Goal: Task Accomplishment & Management: Manage account settings

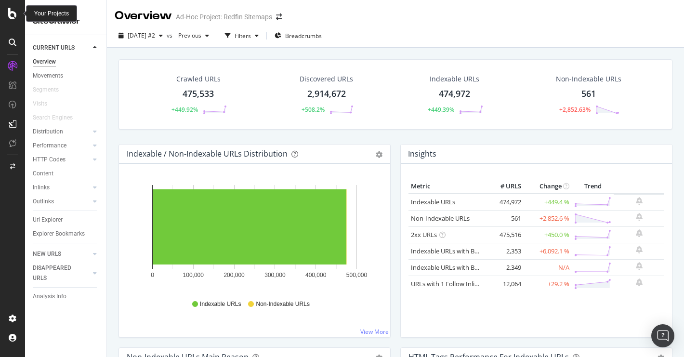
click at [13, 15] on icon at bounding box center [12, 14] width 9 height 12
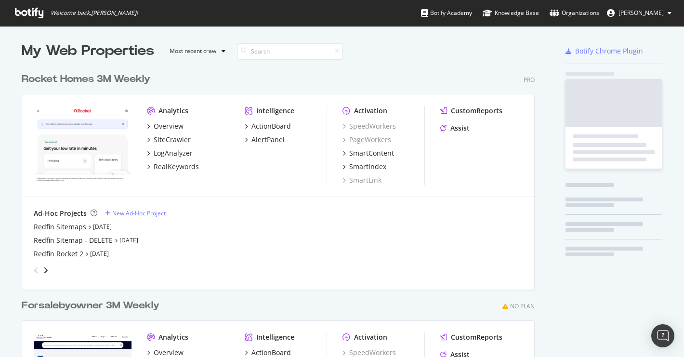
scroll to position [357, 684]
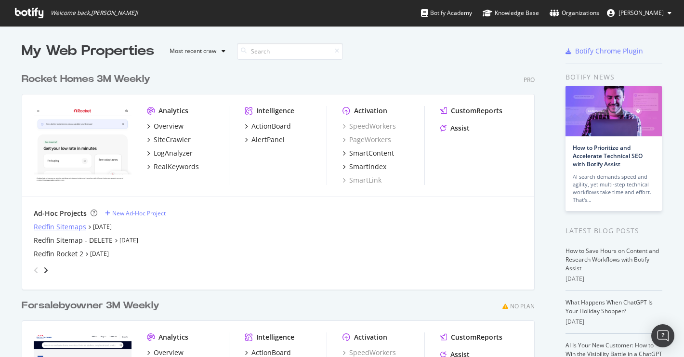
click at [44, 227] on div "Redfin Sitemaps" at bounding box center [60, 227] width 52 height 10
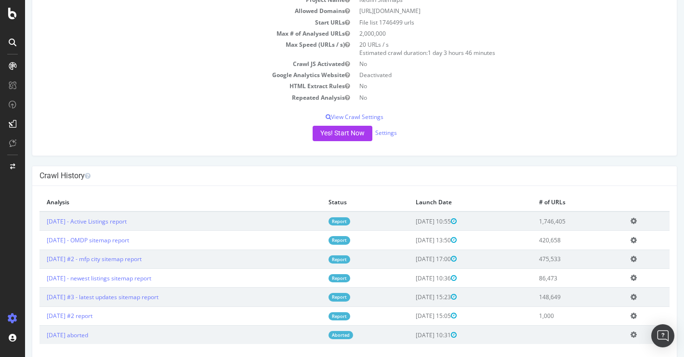
scroll to position [71, 0]
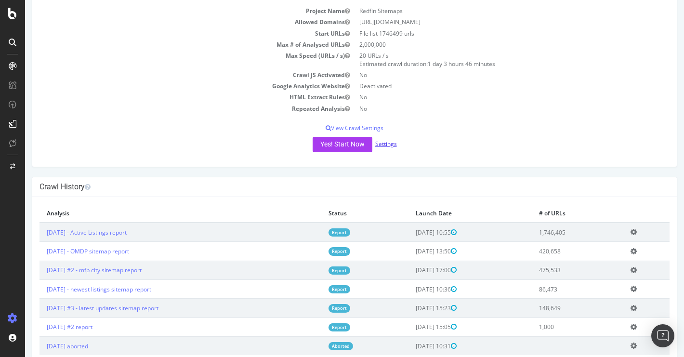
click at [384, 145] on link "Settings" at bounding box center [386, 144] width 22 height 8
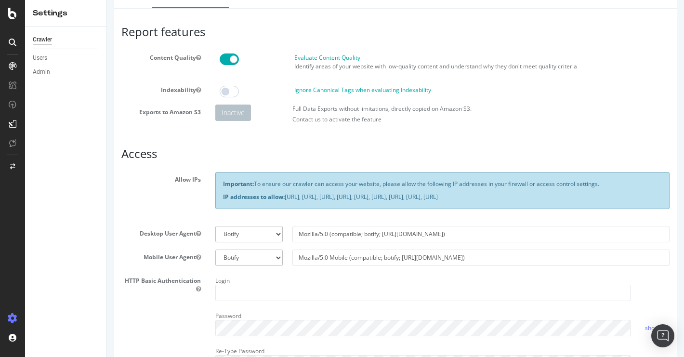
scroll to position [44, 0]
click at [276, 242] on select "Botify Googlebot Chrome Firefox Edge Custom" at bounding box center [249, 233] width 68 height 16
select select "Mozilla/5.0 (compatible; Googlebot/2.1; +[URL][DOMAIN_NAME])"
click at [215, 233] on select "Botify Googlebot Chrome Firefox Edge Custom" at bounding box center [249, 233] width 68 height 16
type input "Mozilla/5.0 (compatible; Googlebot/2.1; +[URL][DOMAIN_NAME])"
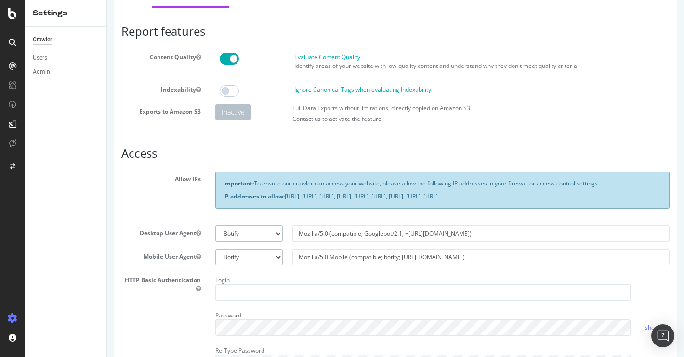
click at [278, 240] on select "Botify Googlebot Chrome Firefox Edge Custom" at bounding box center [249, 233] width 68 height 16
click at [215, 233] on select "Botify Googlebot Chrome Firefox Edge Custom" at bounding box center [249, 233] width 68 height 16
click at [278, 240] on select "Botify Googlebot Chrome Firefox Edge Custom" at bounding box center [249, 233] width 68 height 16
select select "Mozilla/5.0 (compatible; botify; [URL][DOMAIN_NAME])"
click at [215, 233] on select "Botify Googlebot Chrome Firefox Edge Custom" at bounding box center [249, 233] width 68 height 16
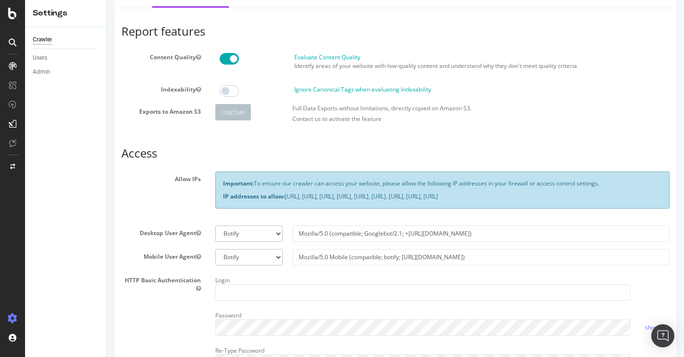
type input "Mozilla/5.0 (compatible; botify; [URL][DOMAIN_NAME])"
click at [279, 242] on select "Botify Googlebot Chrome Firefox Edge Custom" at bounding box center [249, 233] width 68 height 16
select select "Mozilla/5.0 (compatible; Googlebot/2.1; +[URL][DOMAIN_NAME])"
click at [215, 233] on select "Botify Googlebot Chrome Firefox Edge Custom" at bounding box center [249, 233] width 68 height 16
type input "Mozilla/5.0 (compatible; Googlebot/2.1; +[URL][DOMAIN_NAME])"
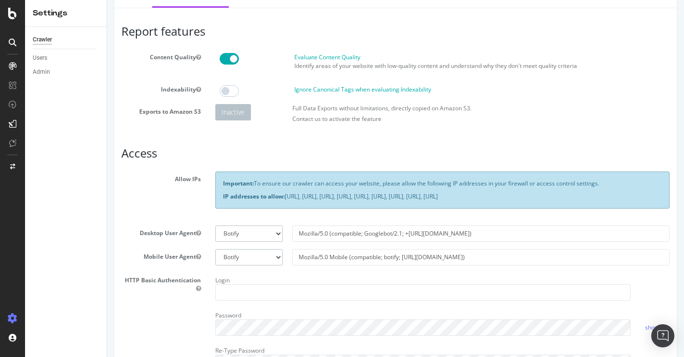
click at [278, 264] on select "Botify Googlebot Safari iPhone Safari iPad Chrome Android Custom" at bounding box center [249, 257] width 68 height 16
click at [215, 257] on select "Botify Googlebot Safari iPhone Safari iPad Chrome Android Custom" at bounding box center [249, 257] width 68 height 16
click at [277, 240] on select "Botify Googlebot Chrome Firefox Edge Custom" at bounding box center [249, 233] width 68 height 16
select select "Mozilla/5.0 (compatible; botify; [URL][DOMAIN_NAME])"
click at [215, 233] on select "Botify Googlebot Chrome Firefox Edge Custom" at bounding box center [249, 233] width 68 height 16
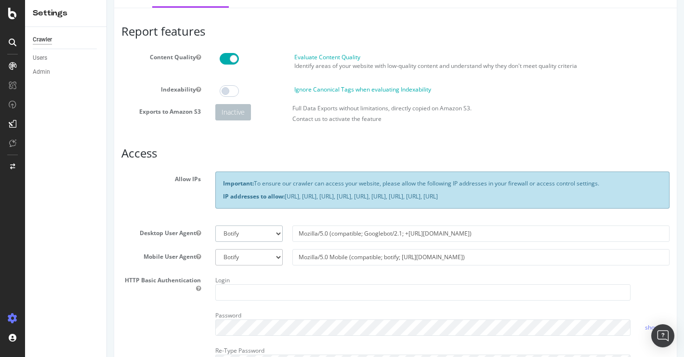
type input "Mozilla/5.0 (compatible; botify; [URL][DOMAIN_NAME])"
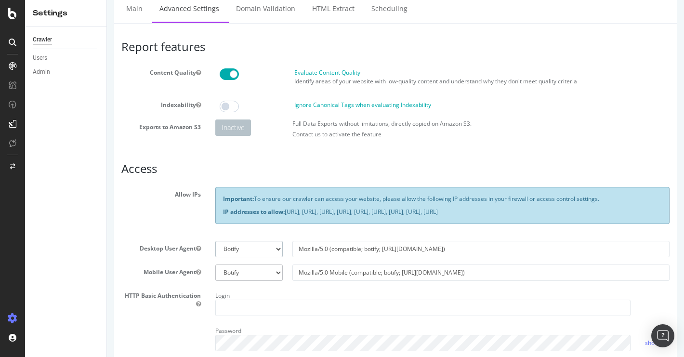
scroll to position [0, 0]
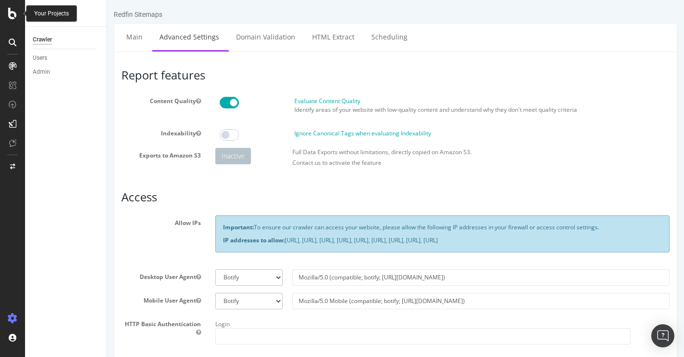
click at [13, 15] on icon at bounding box center [12, 14] width 9 height 12
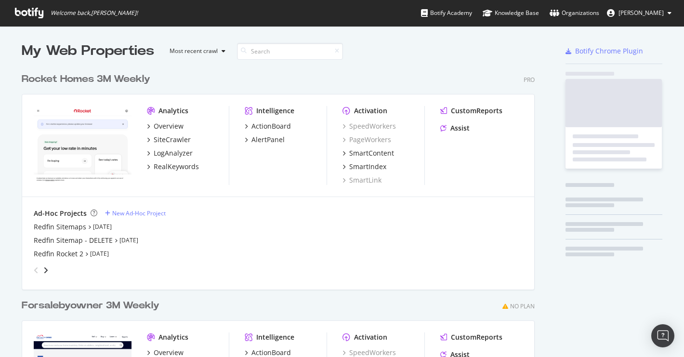
scroll to position [357, 684]
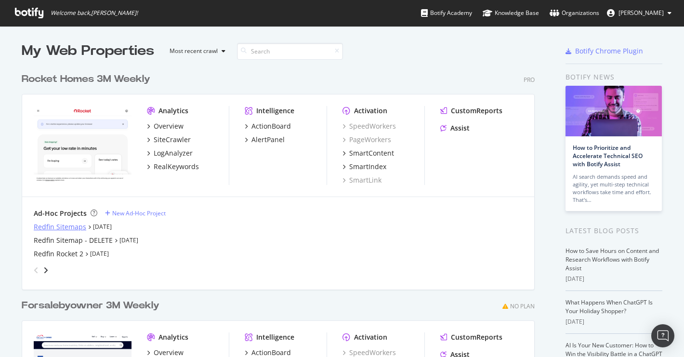
click at [65, 226] on div "Redfin Sitemaps" at bounding box center [60, 227] width 52 height 10
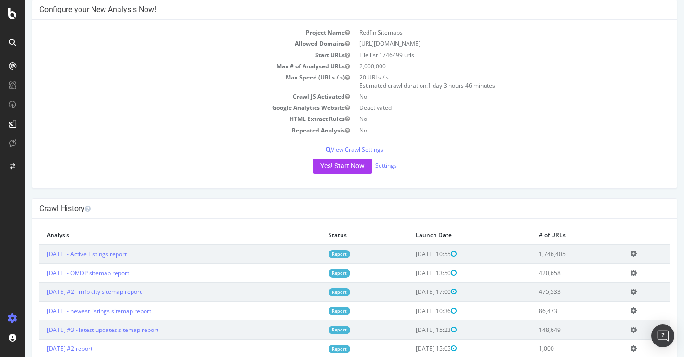
scroll to position [51, 0]
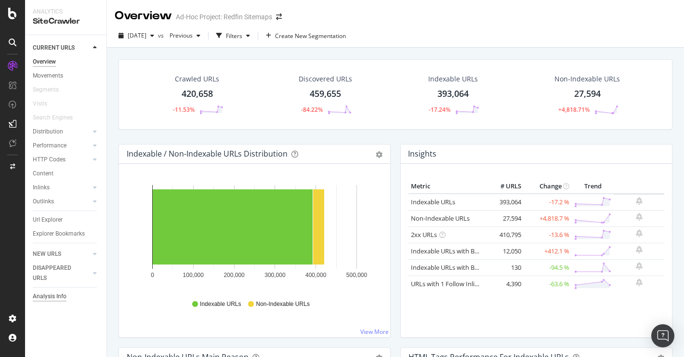
click at [47, 295] on div "Analysis Info" at bounding box center [50, 296] width 34 height 10
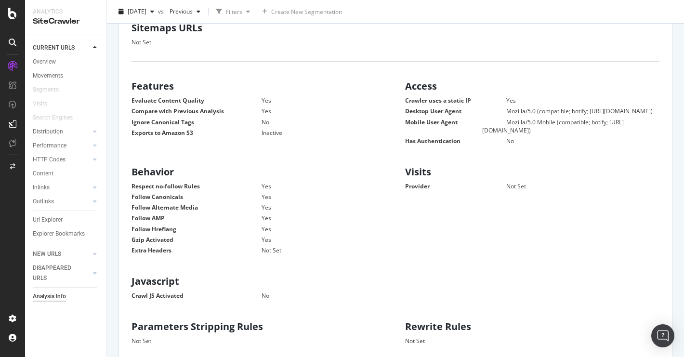
scroll to position [248, 0]
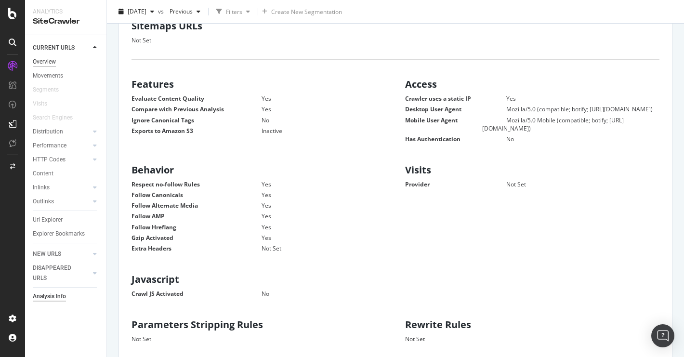
click at [47, 60] on div "Overview" at bounding box center [44, 62] width 23 height 10
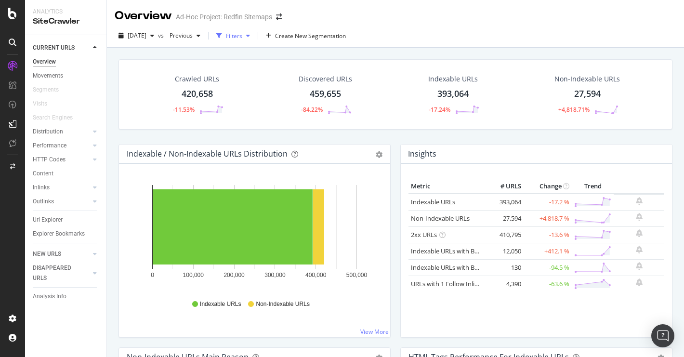
click at [250, 35] on icon "button" at bounding box center [248, 36] width 4 height 6
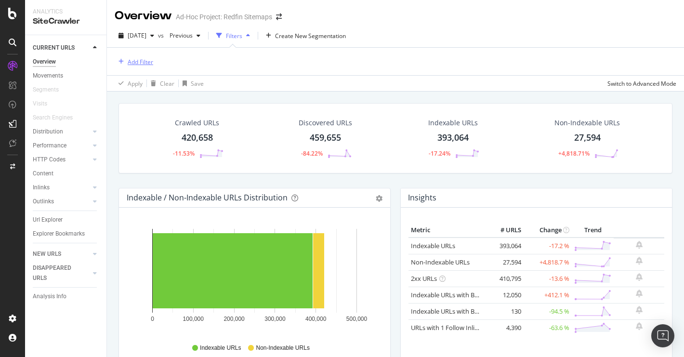
click at [118, 59] on icon "button" at bounding box center [120, 62] width 5 height 6
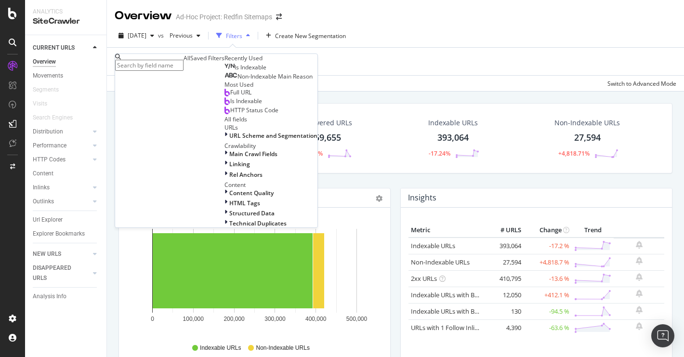
type input "e"
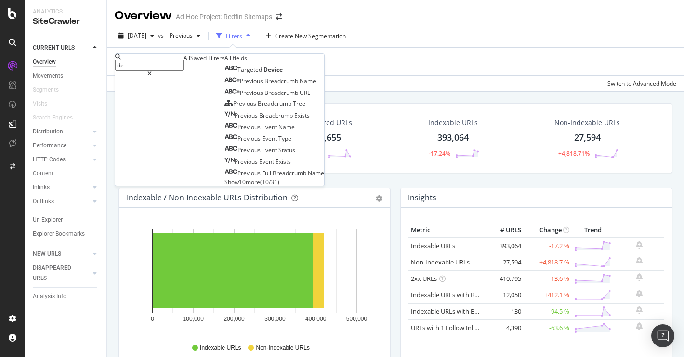
type input "d"
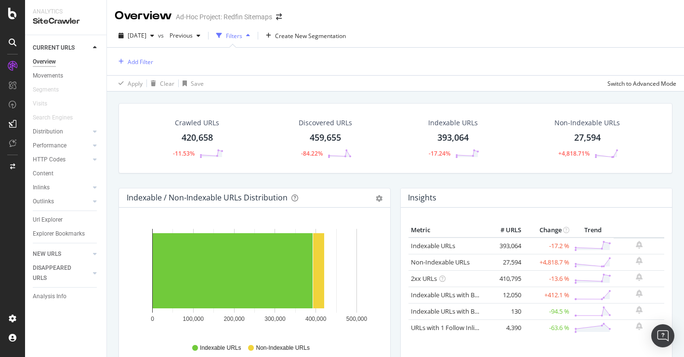
click at [323, 71] on div "Add Filter" at bounding box center [395, 61] width 561 height 27
click at [226, 37] on div "button" at bounding box center [218, 35] width 13 height 13
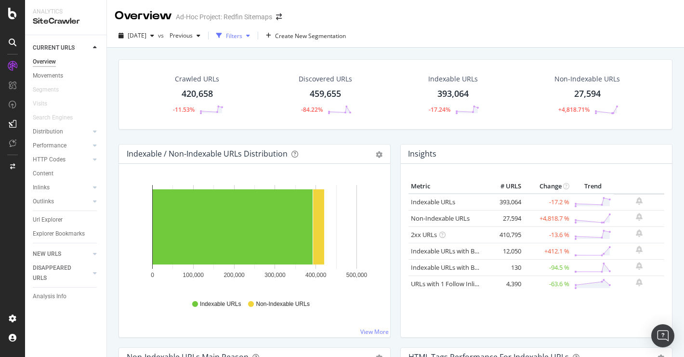
click at [254, 33] on div "button" at bounding box center [248, 36] width 12 height 6
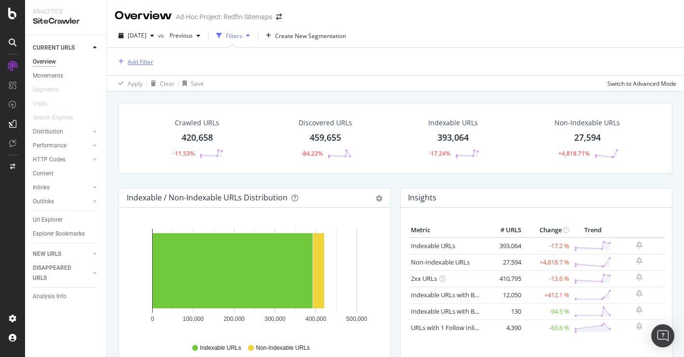
click at [140, 59] on div "Add Filter" at bounding box center [141, 62] width 26 height 8
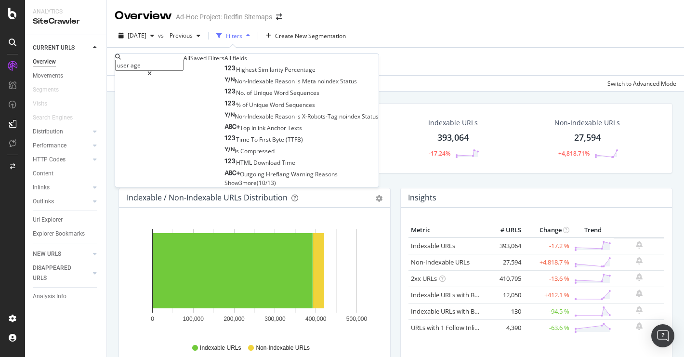
type input "user age"
click at [152, 71] on icon at bounding box center [149, 74] width 4 height 6
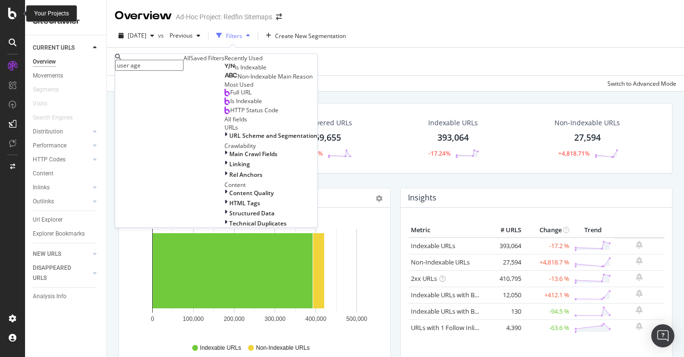
click at [21, 13] on div at bounding box center [12, 14] width 23 height 12
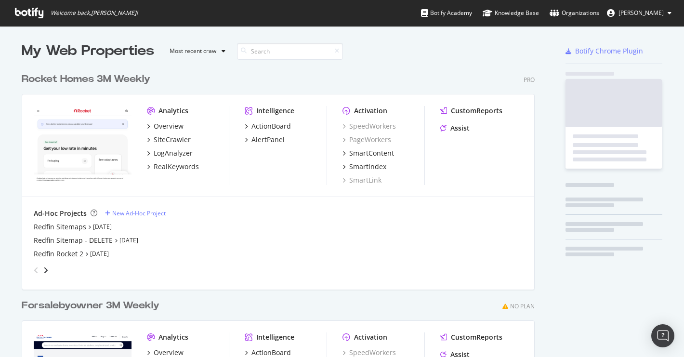
scroll to position [357, 684]
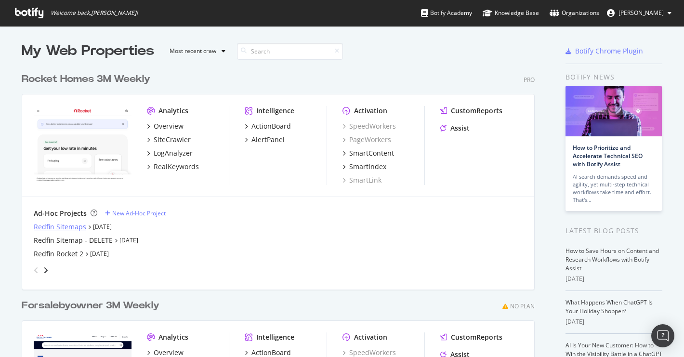
click at [66, 227] on div "Redfin Sitemaps" at bounding box center [60, 227] width 52 height 10
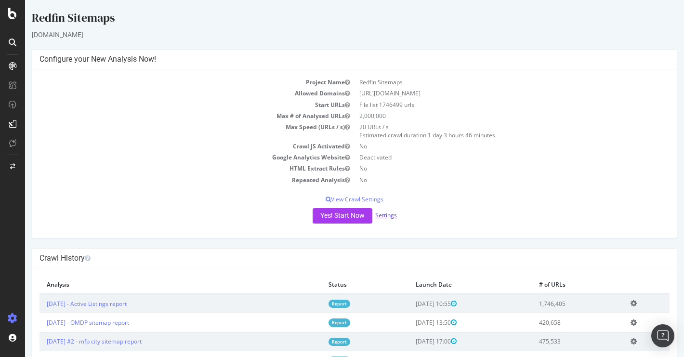
click at [387, 218] on link "Settings" at bounding box center [386, 215] width 22 height 8
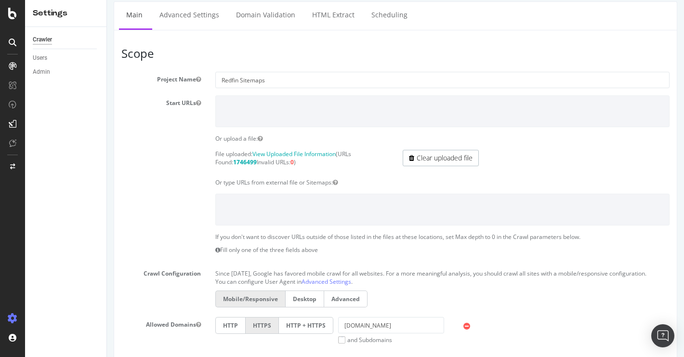
scroll to position [34, 0]
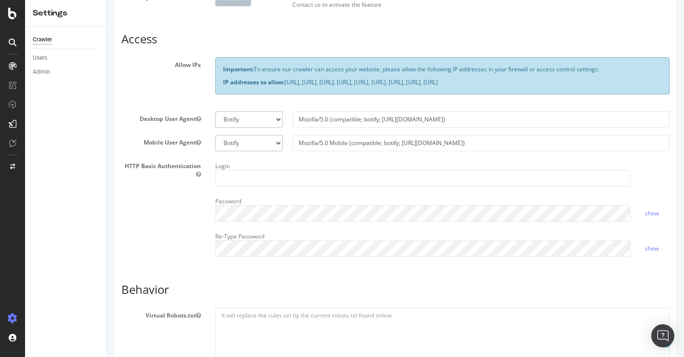
scroll to position [160, 0]
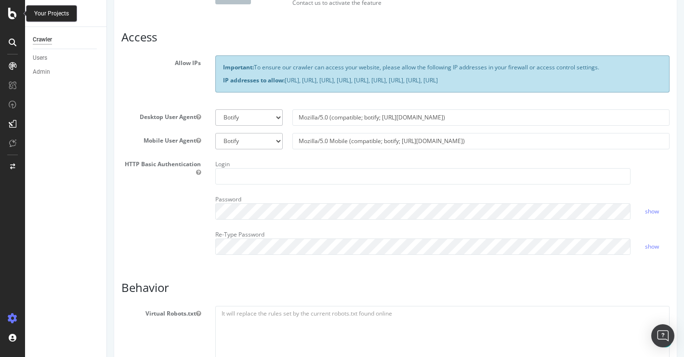
click at [13, 13] on icon at bounding box center [12, 14] width 9 height 12
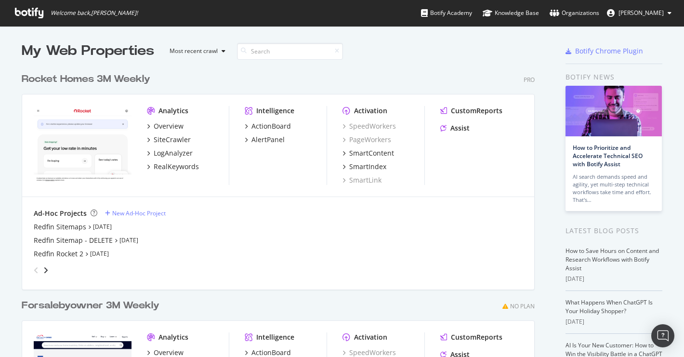
scroll to position [357, 684]
click at [65, 228] on div "Redfin Sitemaps" at bounding box center [60, 227] width 52 height 10
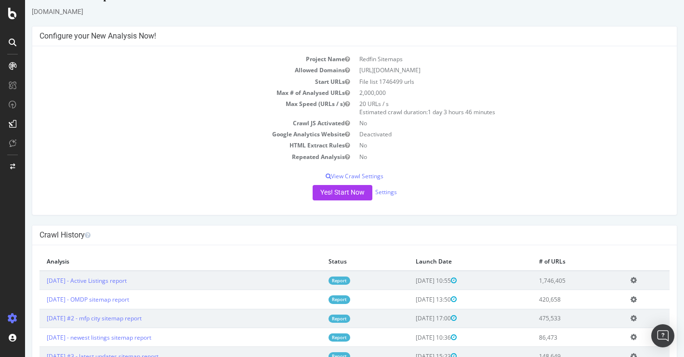
scroll to position [26, 0]
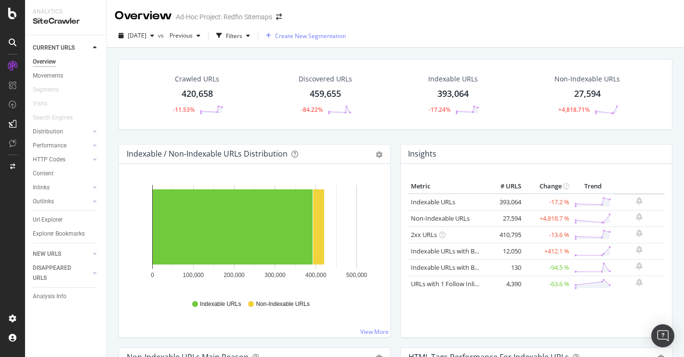
click at [271, 36] on icon "button" at bounding box center [268, 36] width 5 height 6
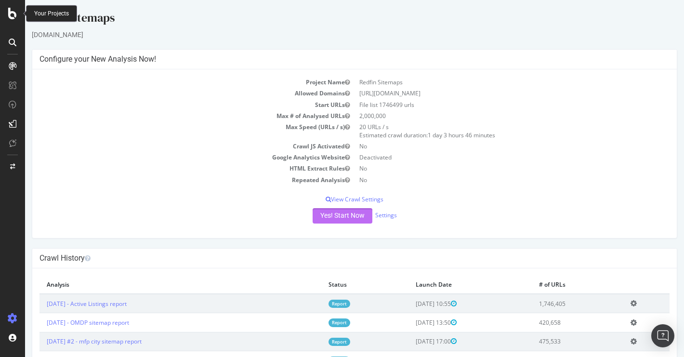
click at [361, 218] on button "Yes! Start Now" at bounding box center [342, 215] width 60 height 15
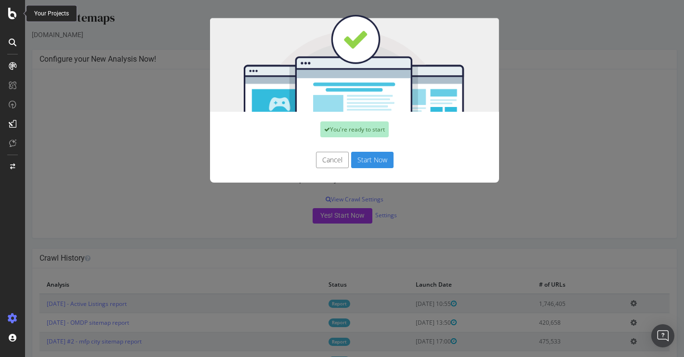
click at [332, 163] on button "Cancel" at bounding box center [332, 160] width 33 height 16
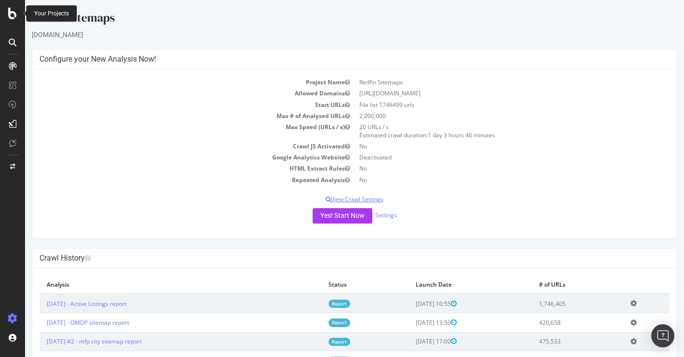
click at [374, 199] on p "View Crawl Settings" at bounding box center [354, 199] width 630 height 8
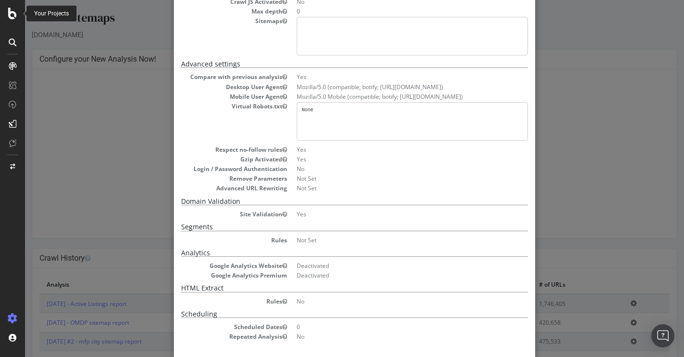
scroll to position [159, 0]
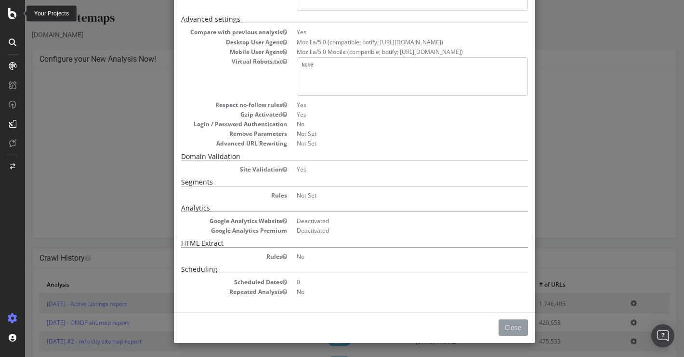
click at [518, 334] on button "Close" at bounding box center [512, 327] width 29 height 16
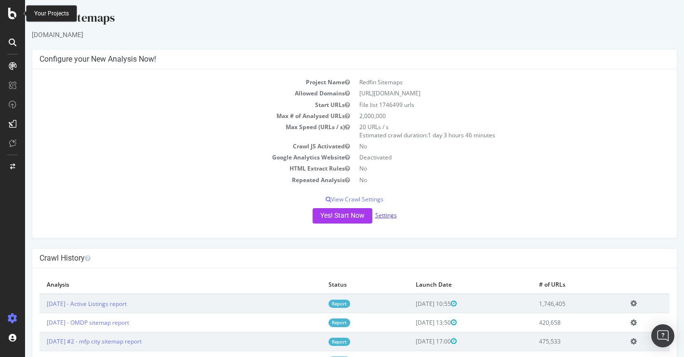
click at [384, 214] on link "Settings" at bounding box center [386, 215] width 22 height 8
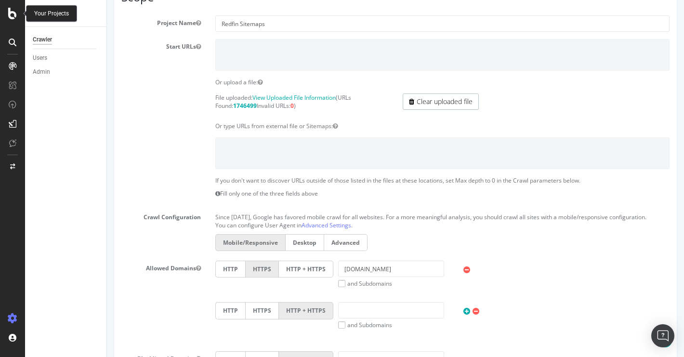
scroll to position [123, 0]
click at [310, 250] on label "Desktop" at bounding box center [304, 241] width 39 height 17
click at [107, 0] on input "Desktop" at bounding box center [107, 0] width 0 height 0
click at [243, 250] on label "Mobile/Responsive" at bounding box center [250, 241] width 70 height 17
click at [107, 0] on input "Mobile/Responsive" at bounding box center [107, 0] width 0 height 0
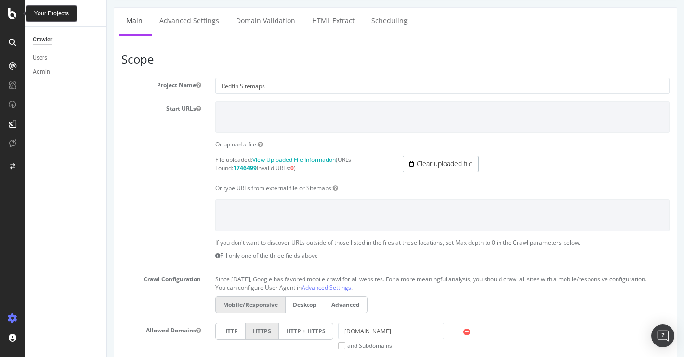
scroll to position [0, 0]
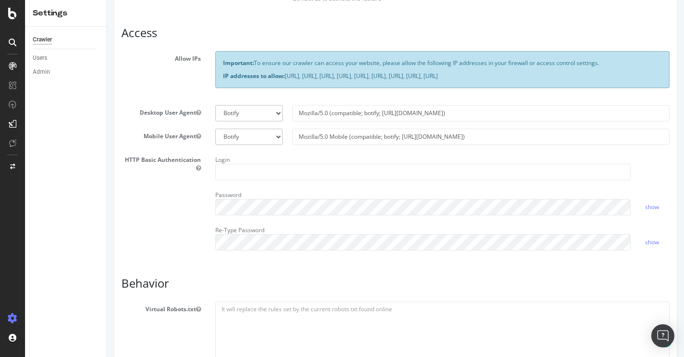
scroll to position [185, 0]
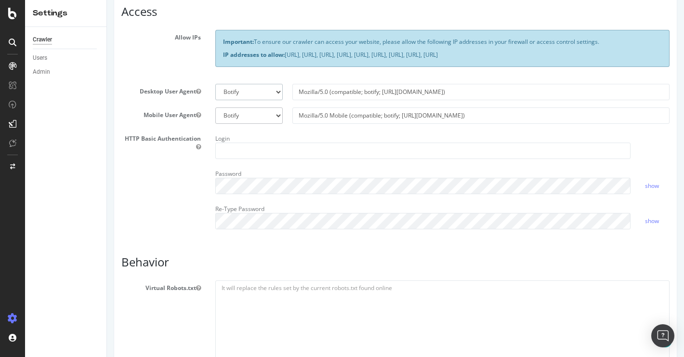
click at [275, 97] on select "Botify Googlebot Chrome Firefox Edge Custom" at bounding box center [249, 92] width 68 height 16
select select "Mozilla/5.0 (compatible; Googlebot/2.1; +[URL][DOMAIN_NAME])"
click at [215, 91] on select "Botify Googlebot Chrome Firefox Edge Custom" at bounding box center [249, 92] width 68 height 16
type input "Mozilla/5.0 (compatible; Googlebot/2.1; +[URL][DOMAIN_NAME])"
click at [277, 123] on select "Botify Googlebot Safari iPhone Safari iPad Chrome Android Custom" at bounding box center [249, 115] width 68 height 16
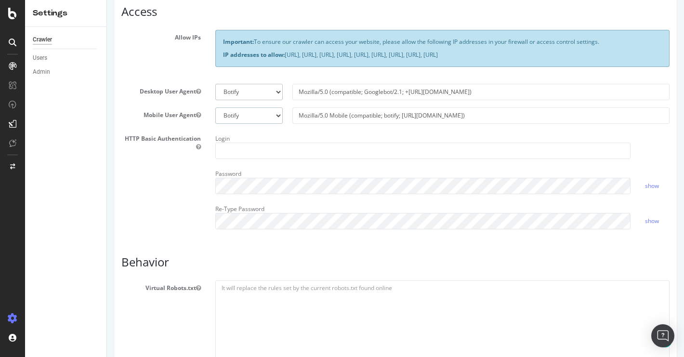
select select "Mozilla/5.0 (Linux; Android 6.0.1; Nexus 5X Build/MMB29P) AppleWebKit/537.36 (K…"
click at [215, 115] on select "Botify Googlebot Safari iPhone Safari iPad Chrome Android Custom" at bounding box center [249, 115] width 68 height 16
type input "Mozilla/5.0 (Linux; Android 6.0.1; Nexus 5X Build/MMB29P) AppleWebKit/537.36 (K…"
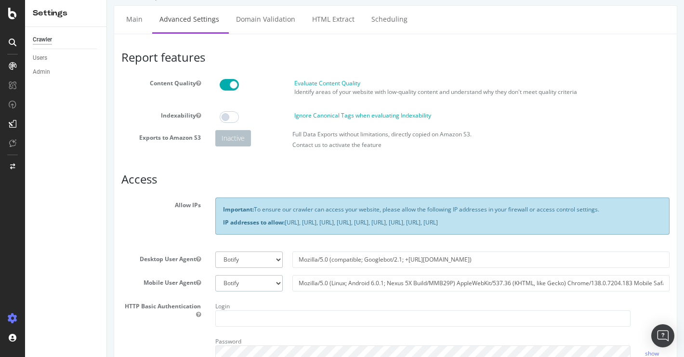
scroll to position [0, 0]
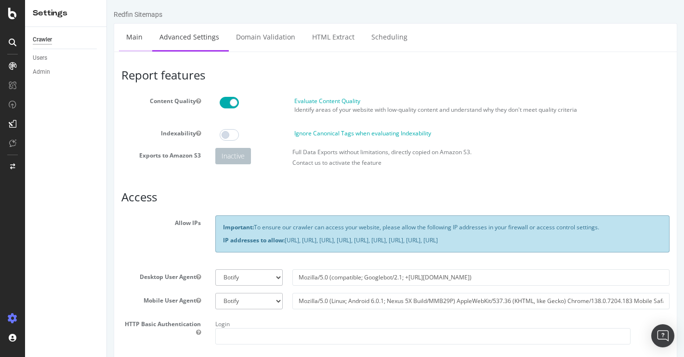
click at [132, 45] on link "Main" at bounding box center [134, 37] width 31 height 26
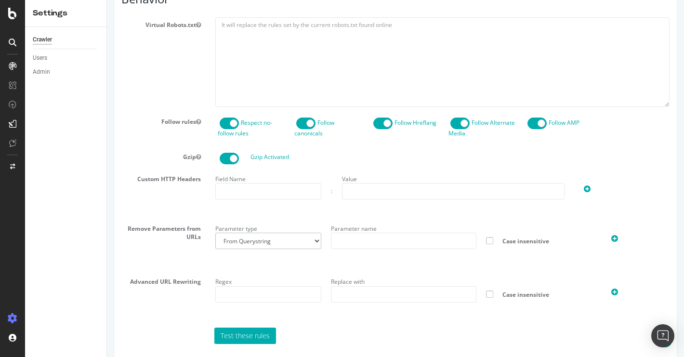
scroll to position [502, 0]
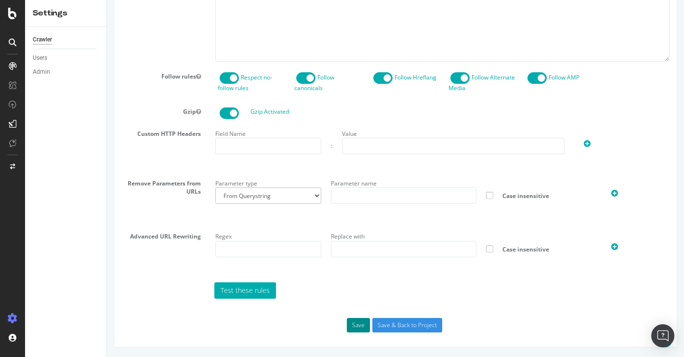
click at [358, 323] on button "Save" at bounding box center [358, 325] width 23 height 14
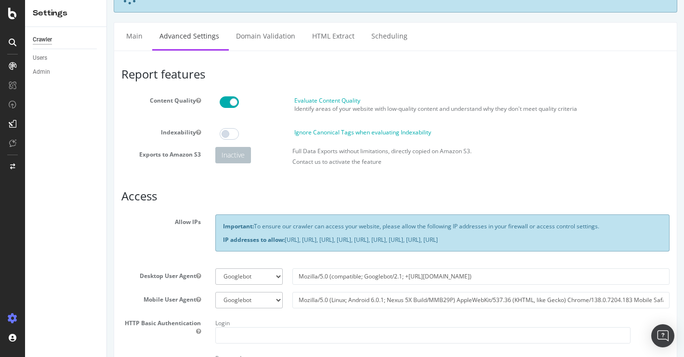
scroll to position [3, 0]
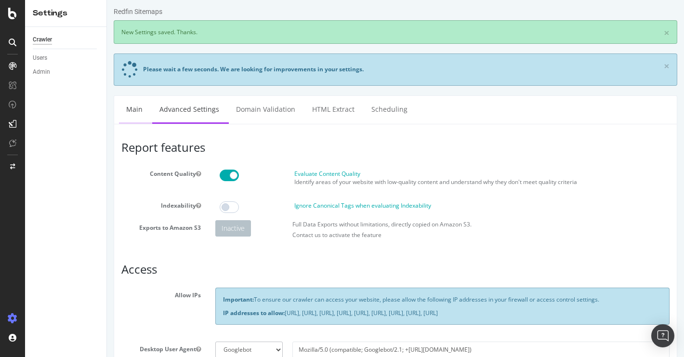
click at [137, 105] on link "Main" at bounding box center [134, 109] width 31 height 26
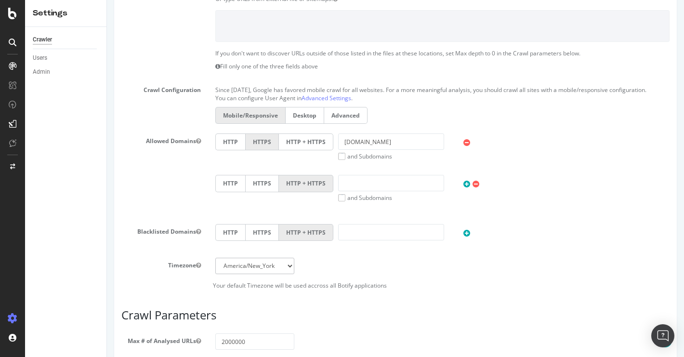
scroll to position [304, 0]
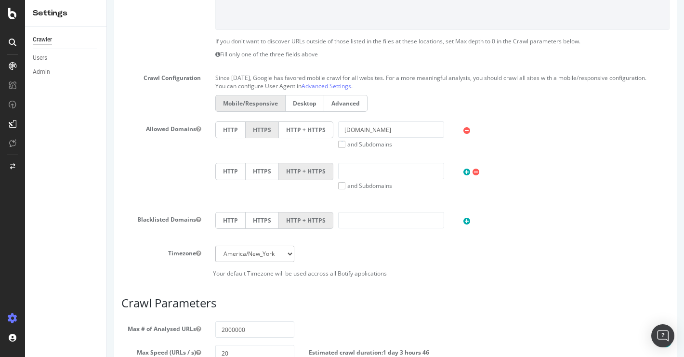
click at [312, 112] on label "Desktop" at bounding box center [304, 103] width 39 height 17
click at [107, 0] on input "Desktop" at bounding box center [107, 0] width 0 height 0
click at [245, 109] on label "Mobile/Responsive" at bounding box center [250, 103] width 70 height 17
click at [107, 0] on input "Mobile/Responsive" at bounding box center [107, 0] width 0 height 0
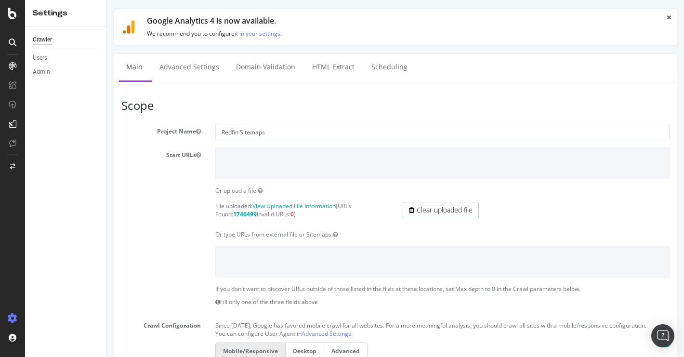
scroll to position [0, 0]
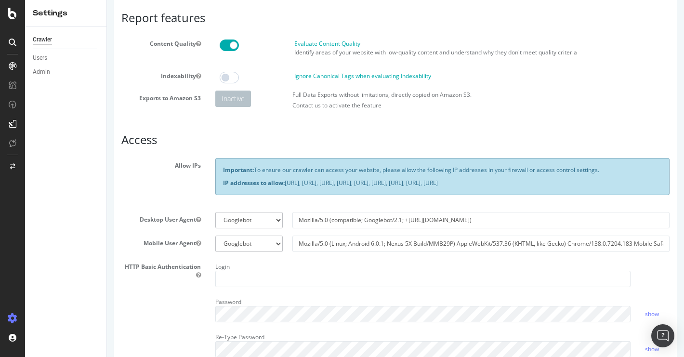
scroll to position [62, 0]
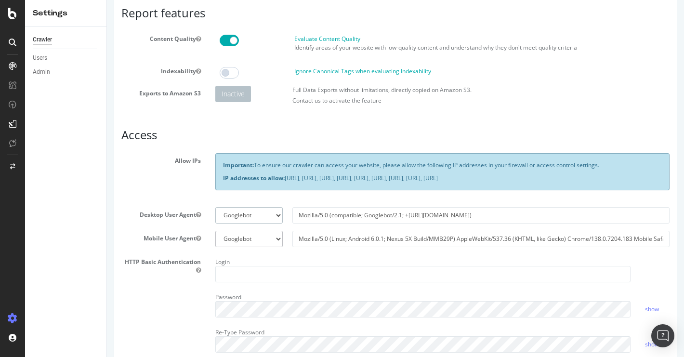
click at [279, 223] on select "Botify Googlebot Chrome Firefox Edge Custom" at bounding box center [249, 215] width 68 height 16
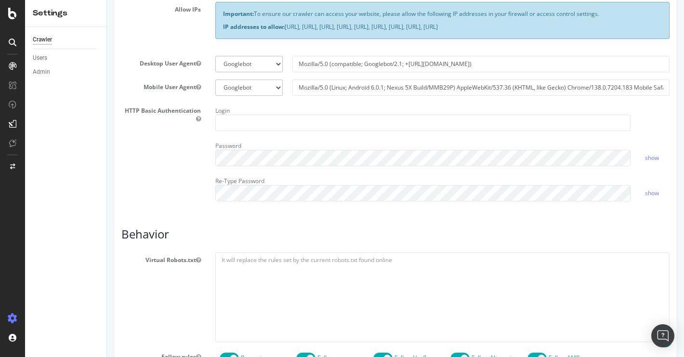
scroll to position [218, 0]
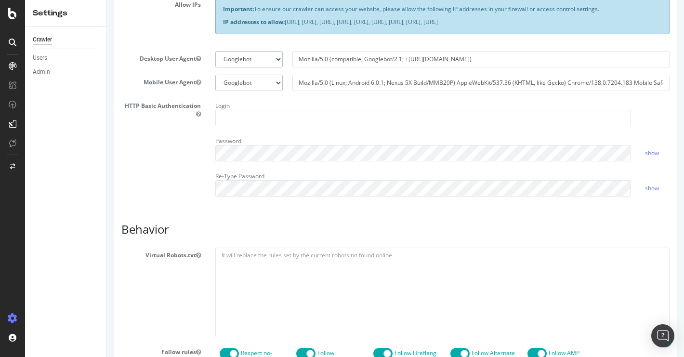
click at [275, 67] on select "Botify Googlebot Chrome Firefox Edge Custom" at bounding box center [249, 59] width 68 height 16
click at [215, 59] on select "Botify Googlebot Chrome Firefox Edge Custom" at bounding box center [249, 59] width 68 height 16
click at [275, 88] on select "Botify Googlebot Safari iPhone Safari iPad Chrome Android Custom" at bounding box center [249, 83] width 68 height 16
click at [215, 82] on select "Botify Googlebot Safari iPhone Safari iPad Chrome Android Custom" at bounding box center [249, 83] width 68 height 16
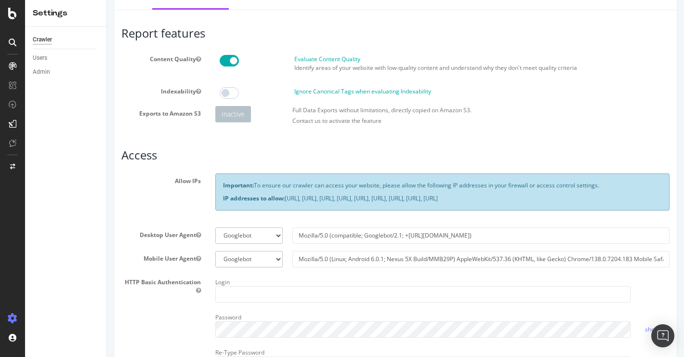
scroll to position [0, 0]
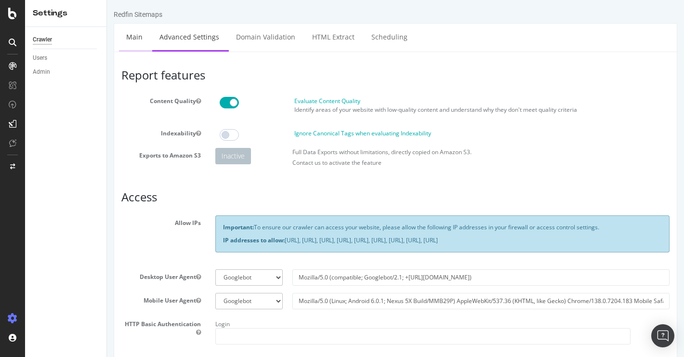
click at [135, 39] on link "Main" at bounding box center [134, 37] width 31 height 26
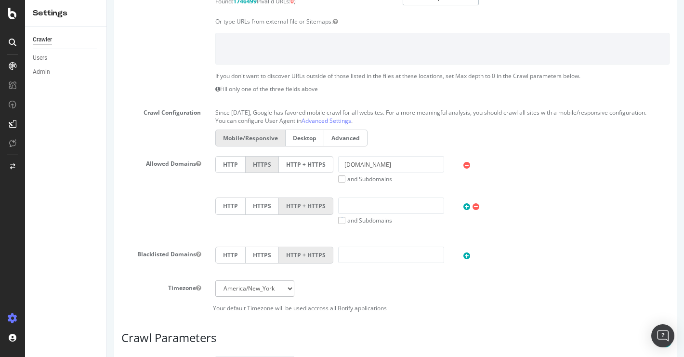
scroll to position [270, 0]
click at [238, 146] on label "Mobile/Responsive" at bounding box center [250, 137] width 70 height 17
click at [107, 0] on input "Mobile/Responsive" at bounding box center [107, 0] width 0 height 0
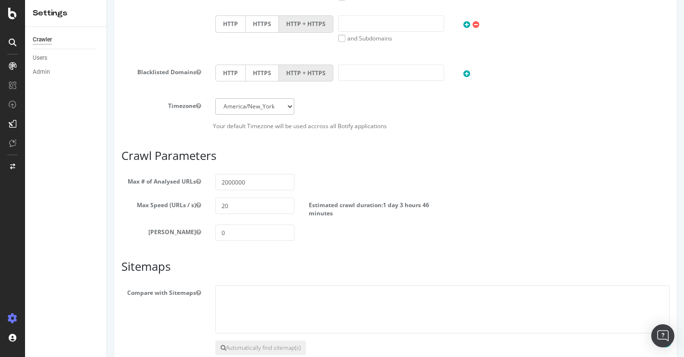
scroll to position [515, 0]
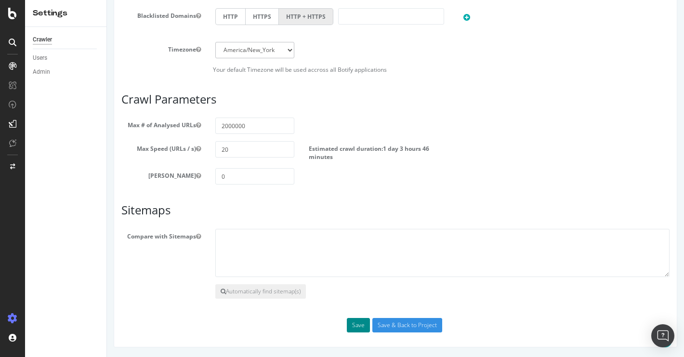
click at [359, 323] on button "Save" at bounding box center [358, 325] width 23 height 14
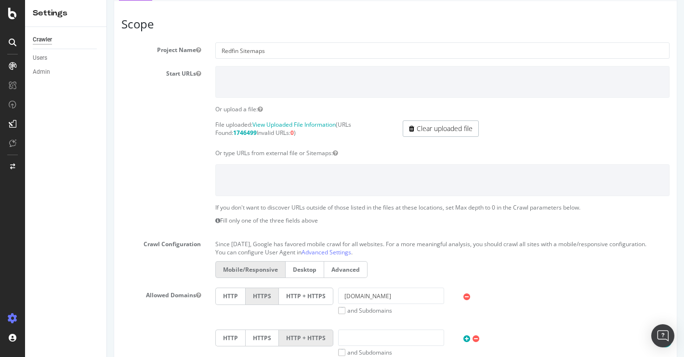
scroll to position [156, 0]
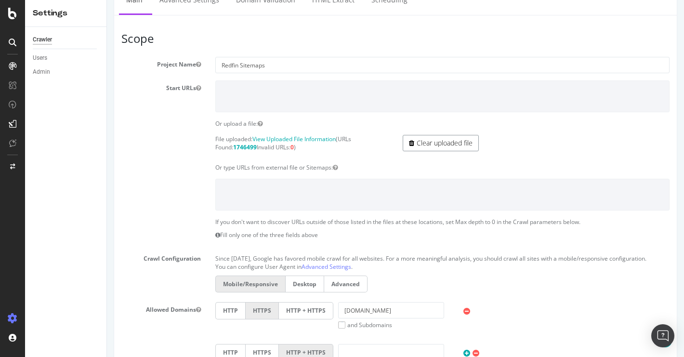
click at [450, 143] on link "Clear uploaded file" at bounding box center [440, 143] width 76 height 16
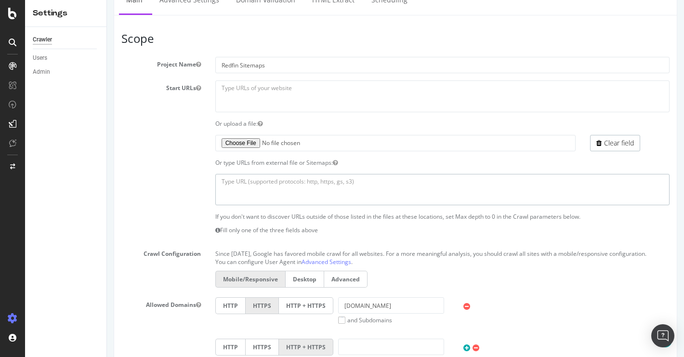
click at [294, 197] on textarea at bounding box center [442, 189] width 454 height 31
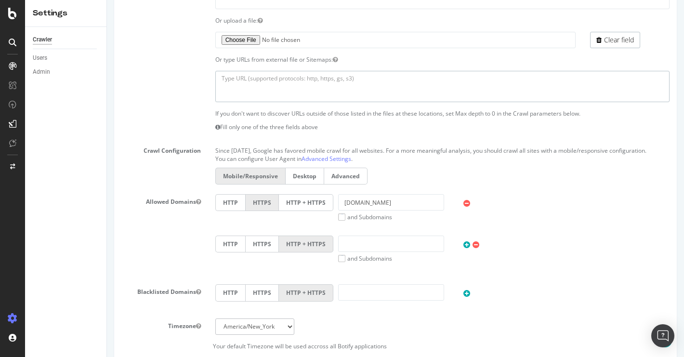
scroll to position [261, 0]
click at [303, 80] on textarea at bounding box center [442, 84] width 454 height 31
paste textarea "Sitemap: [URL][DOMAIN_NAME]"
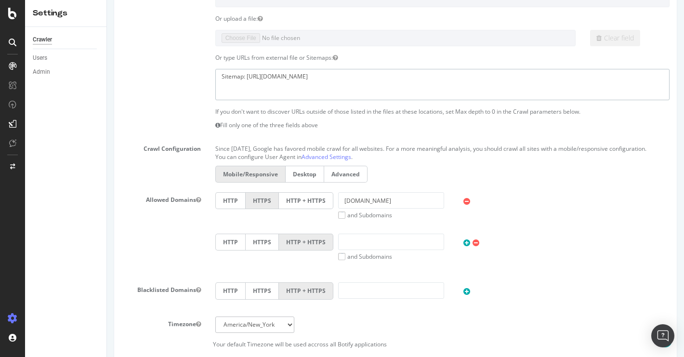
drag, startPoint x: 246, startPoint y: 77, endPoint x: 210, endPoint y: 78, distance: 36.1
click at [210, 78] on div "Sitemap: [URL][DOMAIN_NAME]" at bounding box center [442, 84] width 468 height 31
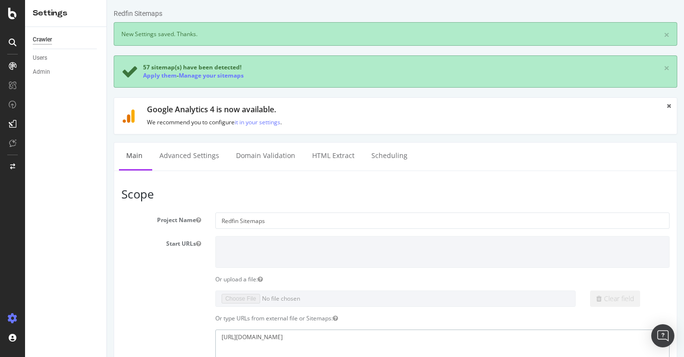
scroll to position [0, 0]
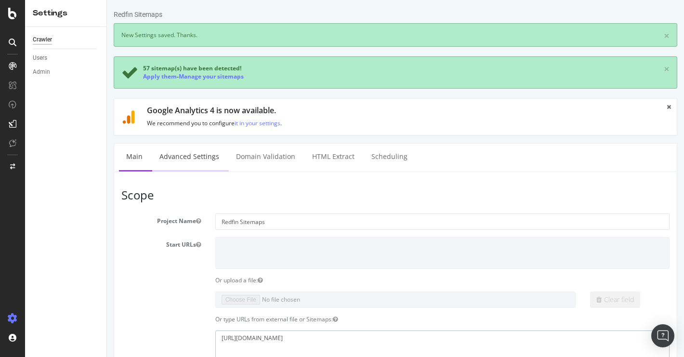
type textarea "[URL][DOMAIN_NAME]"
click at [192, 150] on link "Advanced Settings" at bounding box center [189, 156] width 74 height 26
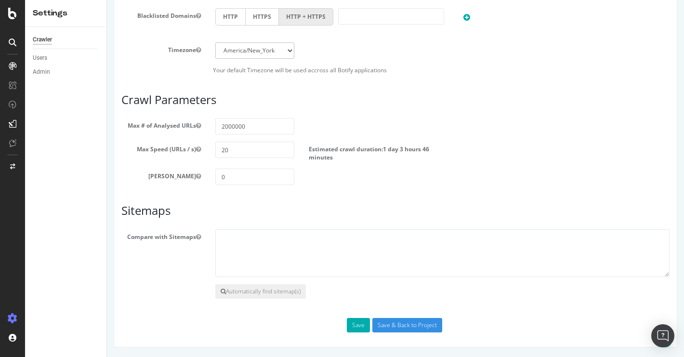
scroll to position [543, 0]
click at [357, 323] on button "Save" at bounding box center [358, 325] width 23 height 14
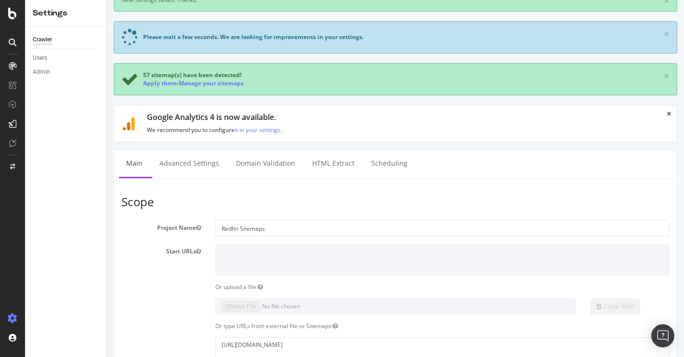
scroll to position [0, 0]
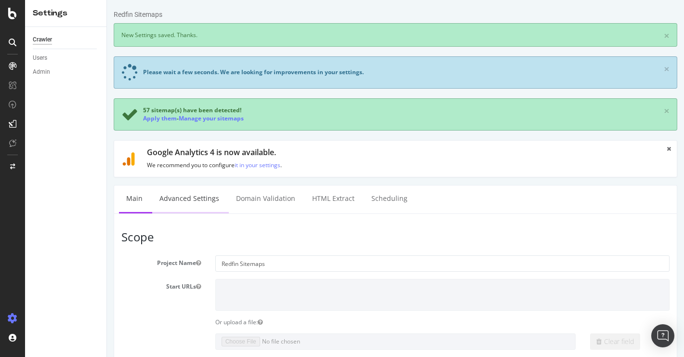
click at [200, 203] on link "Advanced Settings" at bounding box center [189, 198] width 74 height 26
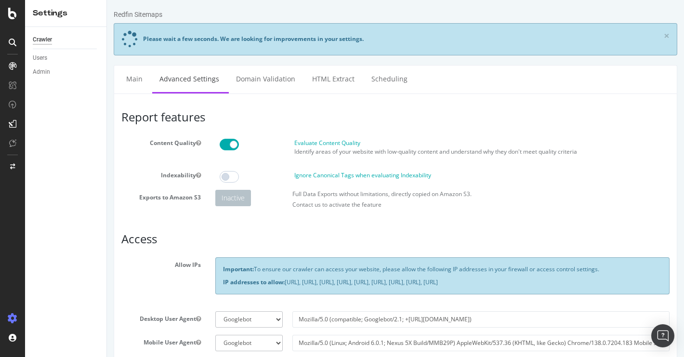
click at [232, 177] on span at bounding box center [228, 177] width 19 height 12
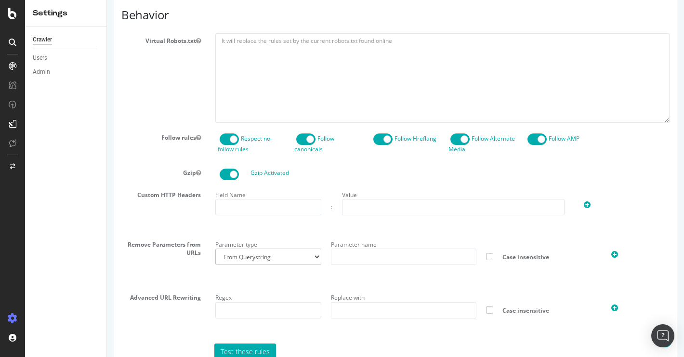
scroll to position [543, 0]
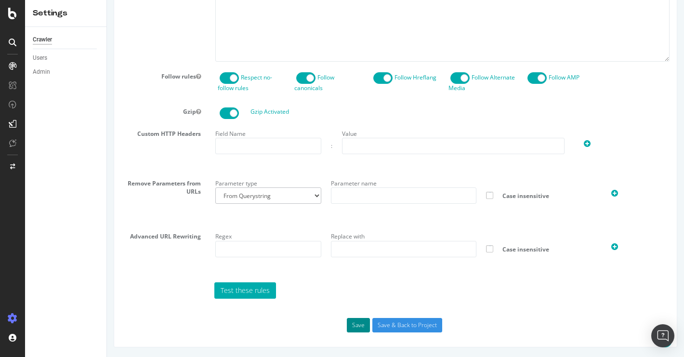
click at [359, 321] on button "Save" at bounding box center [358, 325] width 23 height 14
click at [402, 321] on input "Save & Back to Project" at bounding box center [407, 325] width 70 height 14
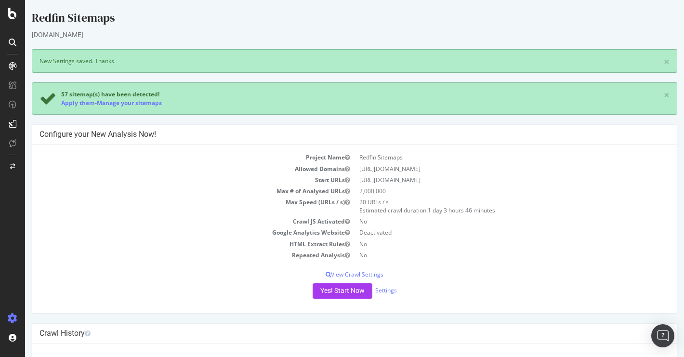
drag, startPoint x: 425, startPoint y: 181, endPoint x: 472, endPoint y: 180, distance: 47.2
click at [472, 180] on td "[URL][DOMAIN_NAME]" at bounding box center [511, 179] width 315 height 11
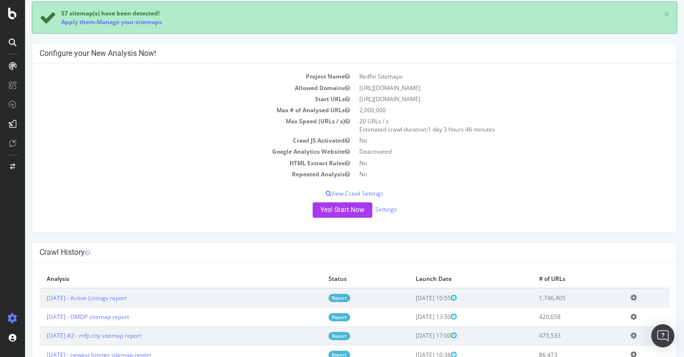
scroll to position [69, 0]
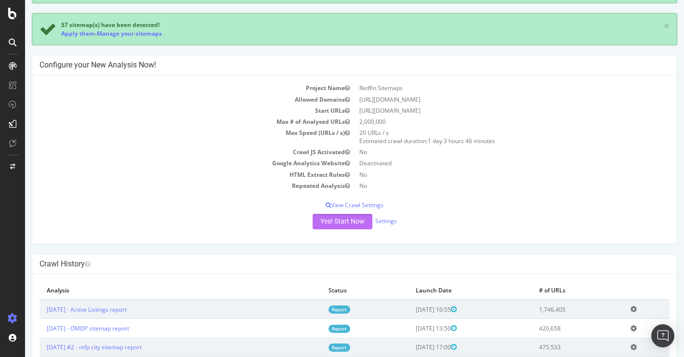
click at [349, 220] on button "Yes! Start Now" at bounding box center [342, 221] width 60 height 15
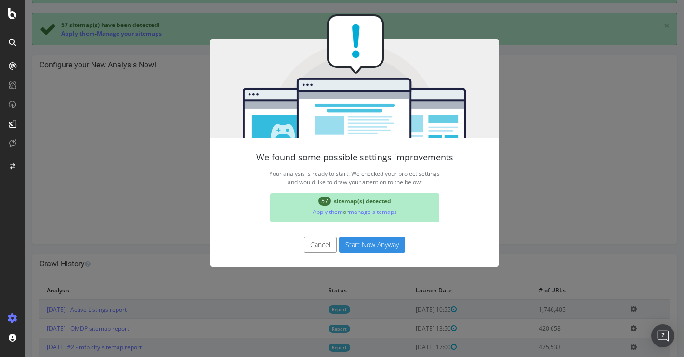
click at [374, 250] on button "Start Now Anyway" at bounding box center [372, 244] width 66 height 16
